Goal: Task Accomplishment & Management: Manage account settings

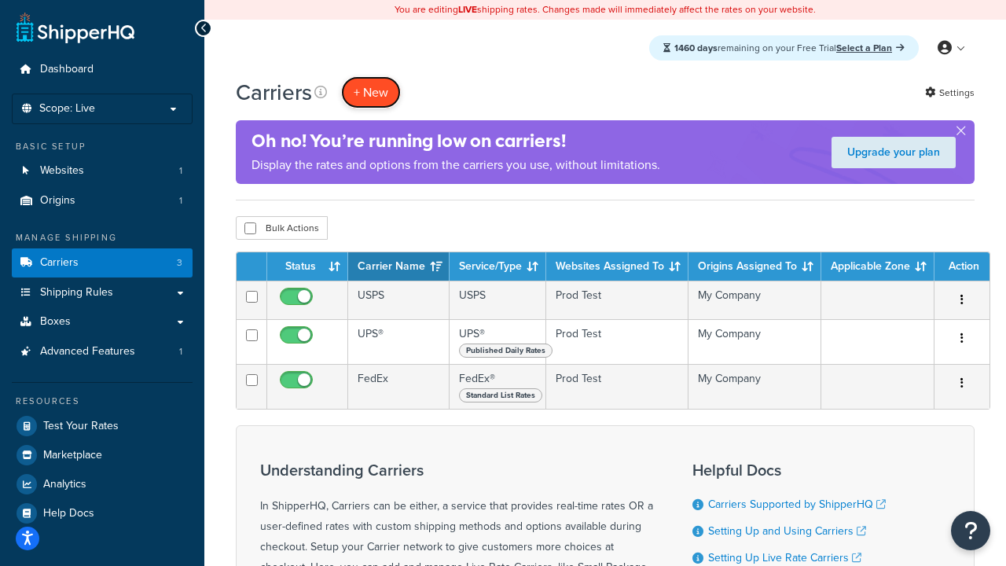
click at [371, 92] on button "+ New" at bounding box center [371, 92] width 60 height 32
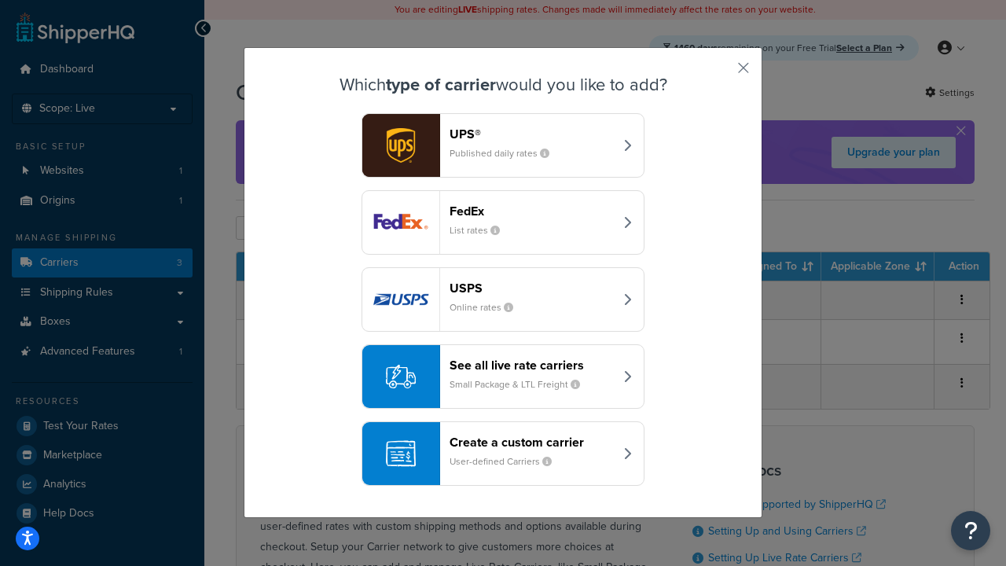
click at [503, 222] on div "FedEx List rates" at bounding box center [531, 222] width 164 height 38
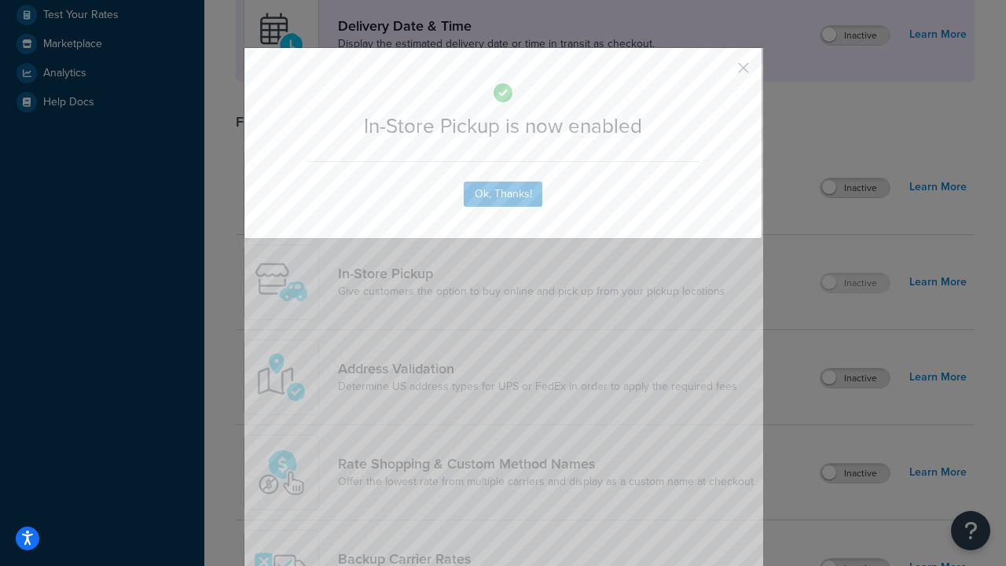
click at [720, 73] on button "button" at bounding box center [720, 73] width 4 height 4
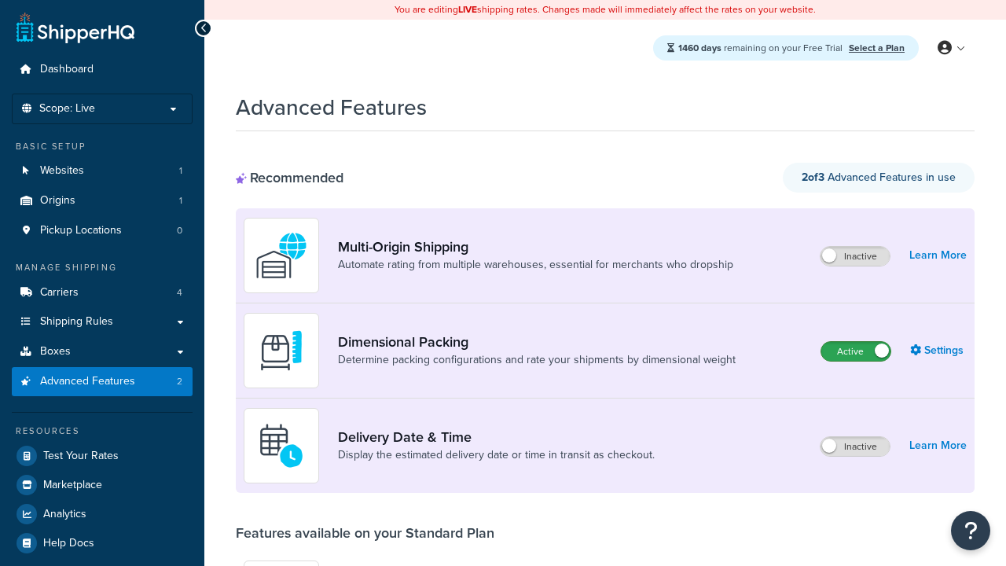
click at [855, 351] on label "Active" at bounding box center [855, 351] width 69 height 19
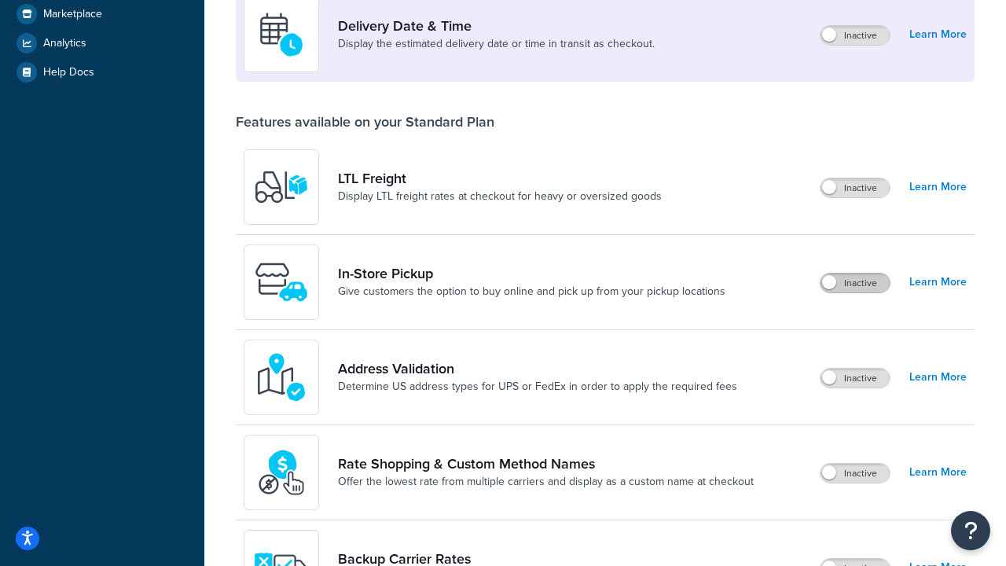
scroll to position [381, 0]
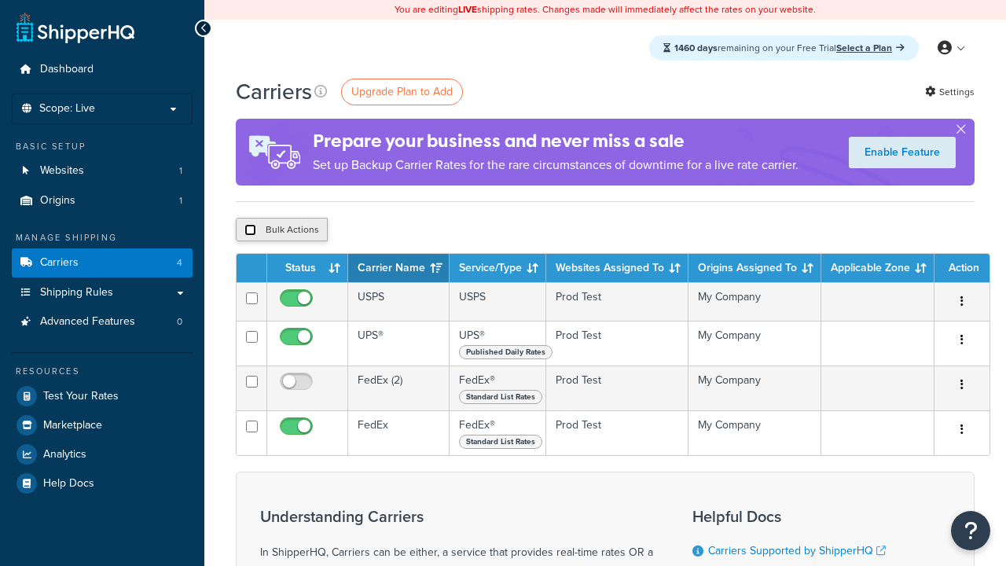
click at [250, 230] on input "checkbox" at bounding box center [250, 230] width 12 height 12
checkbox input "true"
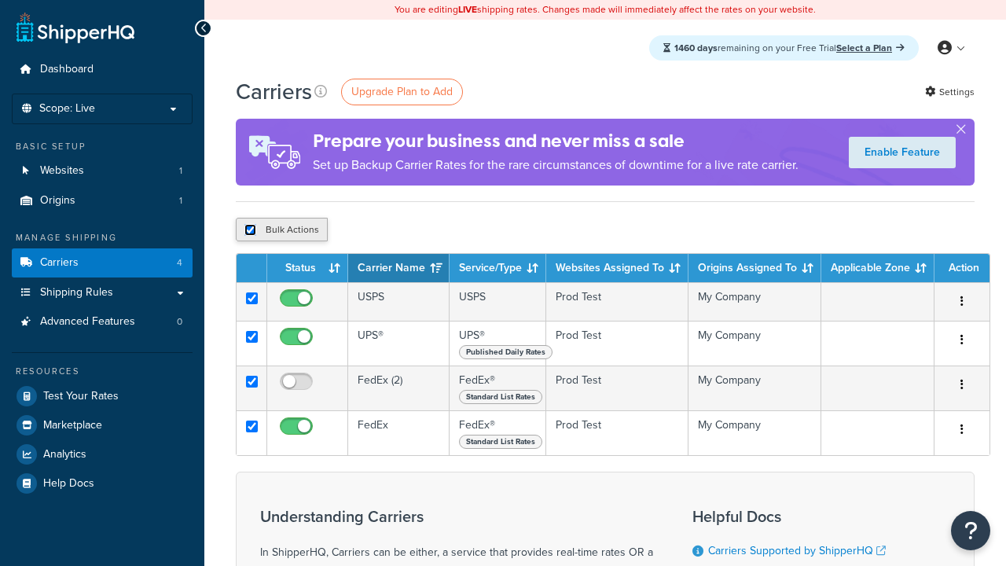
checkbox input "true"
click at [0, 0] on button "Delete" at bounding box center [0, 0] width 0 height 0
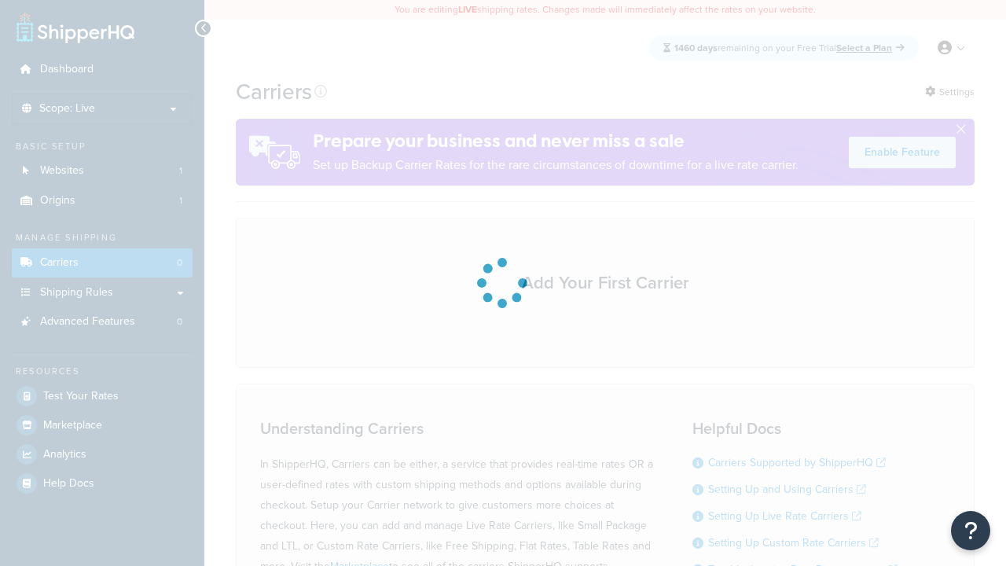
scroll to position [138, 0]
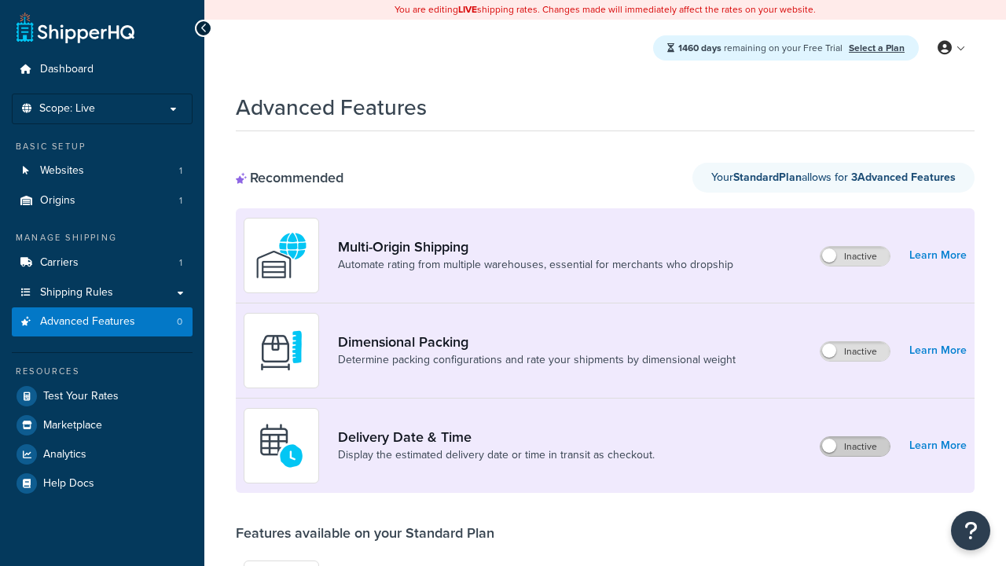
click at [855, 446] on label "Inactive" at bounding box center [854, 446] width 69 height 19
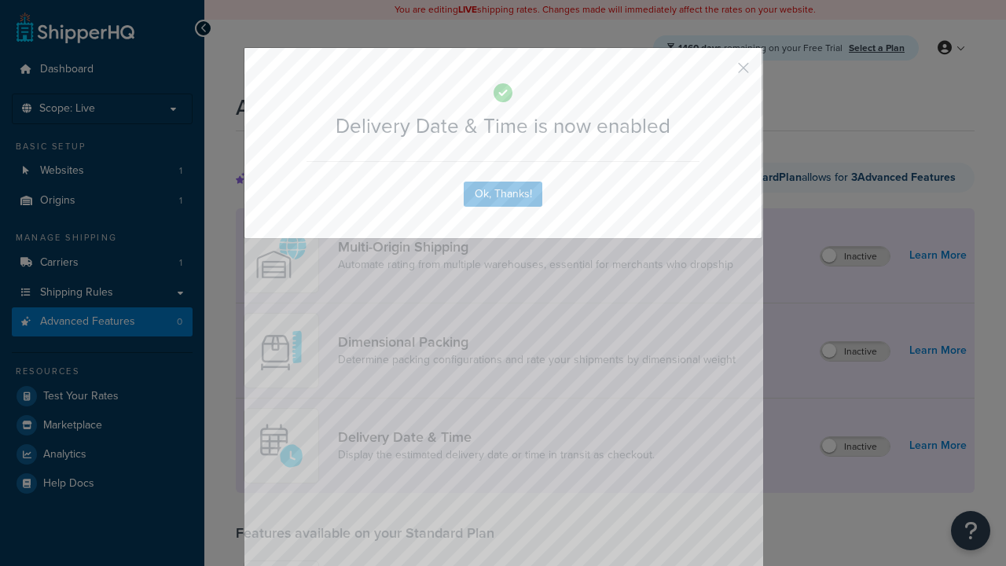
click at [720, 71] on button "button" at bounding box center [720, 73] width 4 height 4
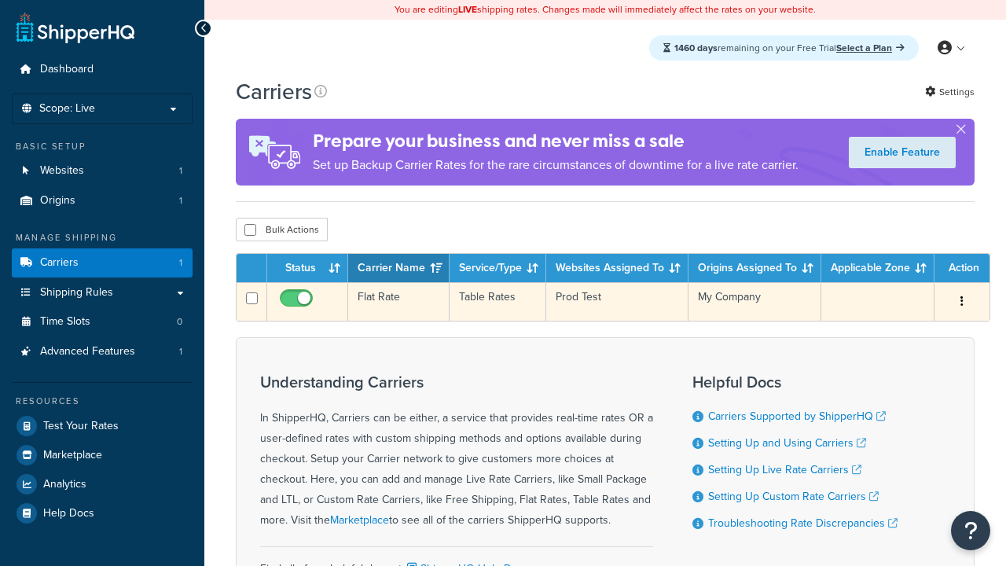
click at [398, 302] on td "Flat Rate" at bounding box center [398, 301] width 101 height 38
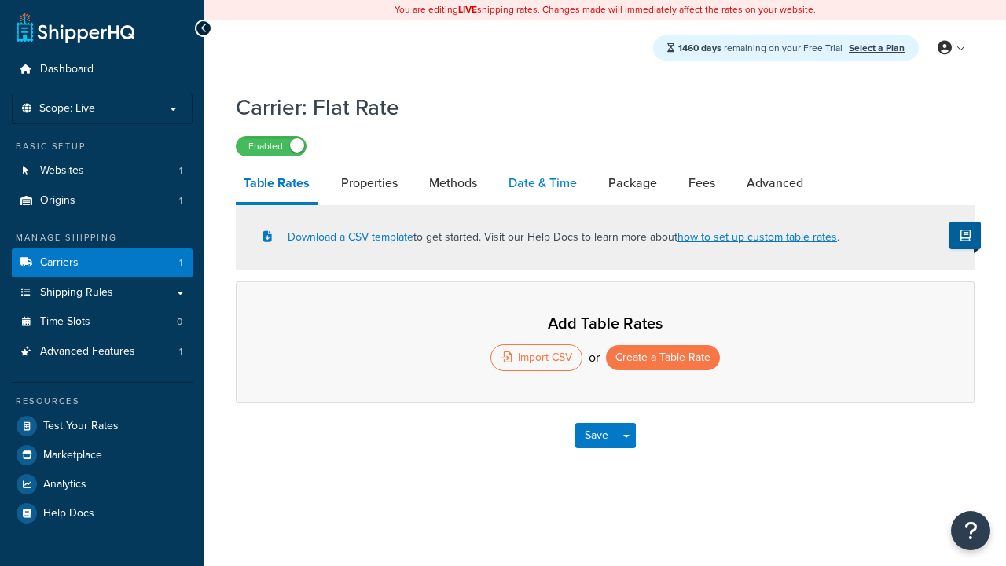
click at [542, 184] on link "Date & Time" at bounding box center [542, 183] width 84 height 38
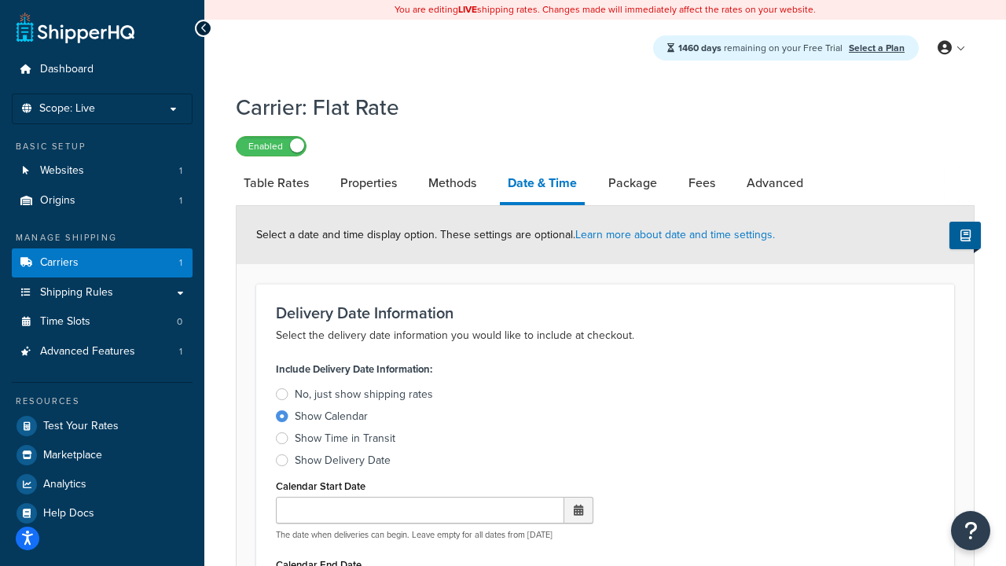
click at [331, 419] on div "Show Calendar" at bounding box center [331, 416] width 73 height 16
click at [0, 0] on input "Show Calendar" at bounding box center [0, 0] width 0 height 0
type input "[DATE]"
type input "30"
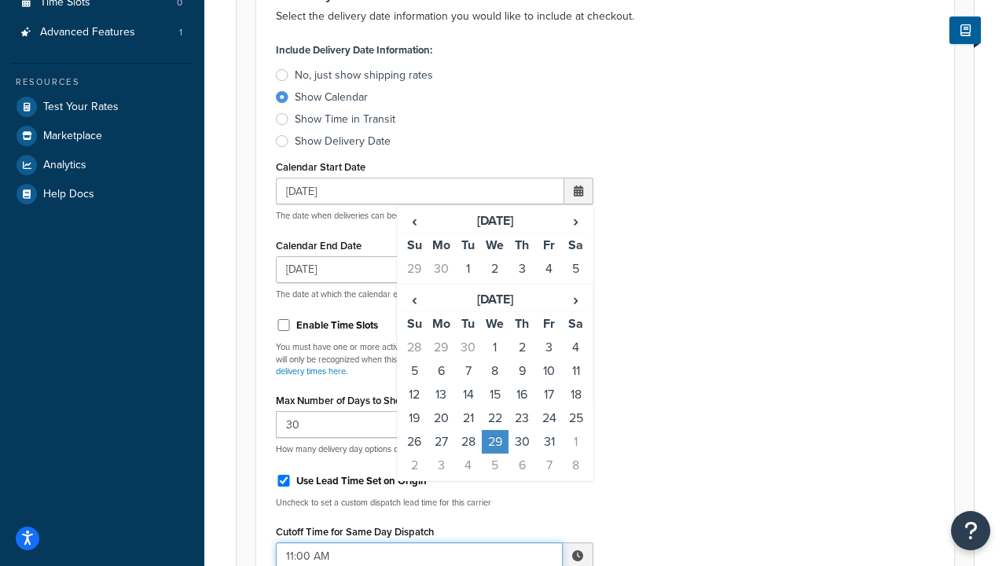
type input "11:00 AM"
type input "5"
